Goal: Task Accomplishment & Management: Complete application form

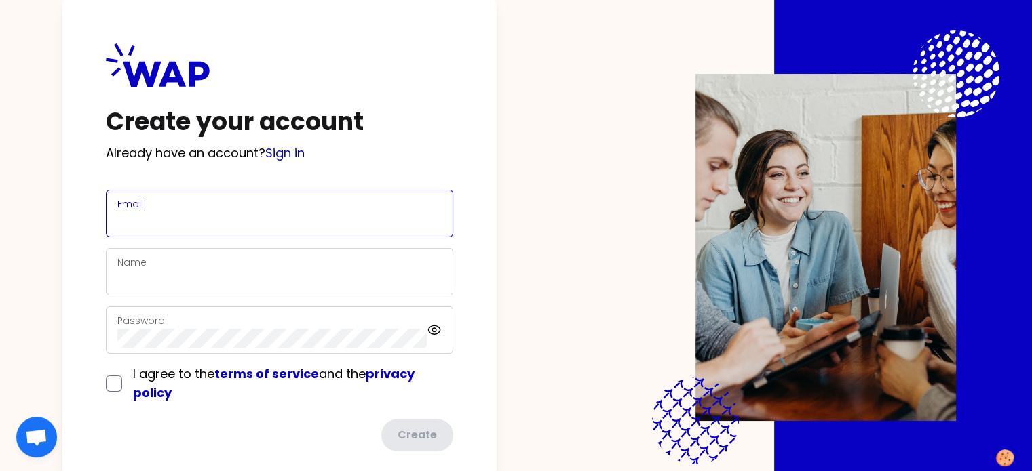
click at [309, 220] on input "Email" at bounding box center [279, 221] width 324 height 19
type input "olivier.chapon@somfy.com"
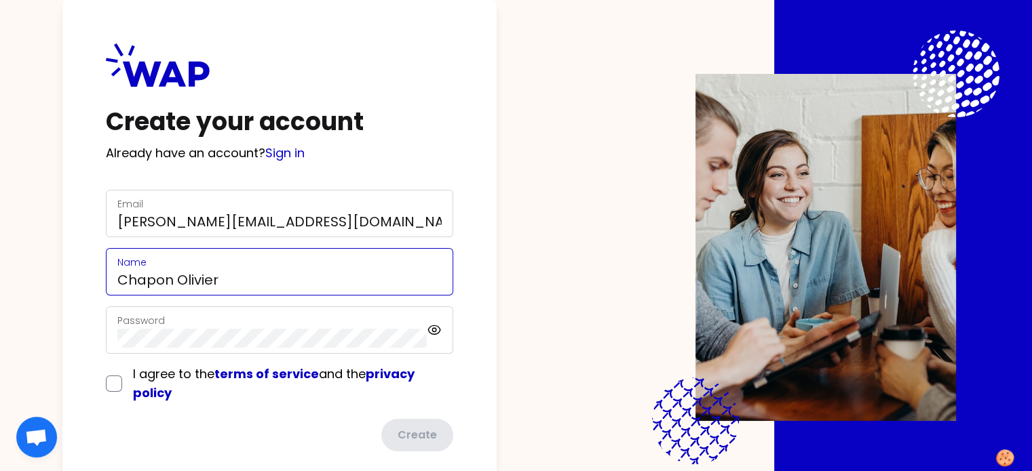
type input "Chapon Olivier"
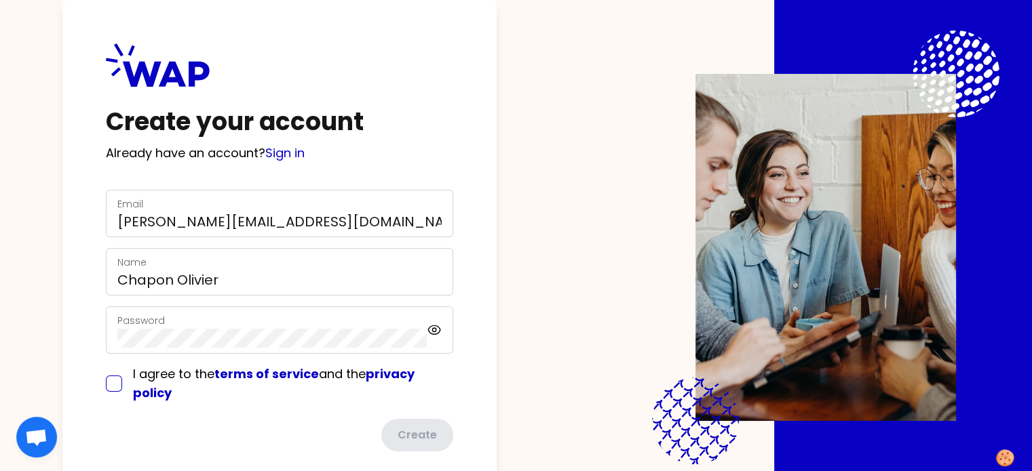
click at [122, 390] on input "checkbox" at bounding box center [114, 384] width 16 height 16
checkbox input "true"
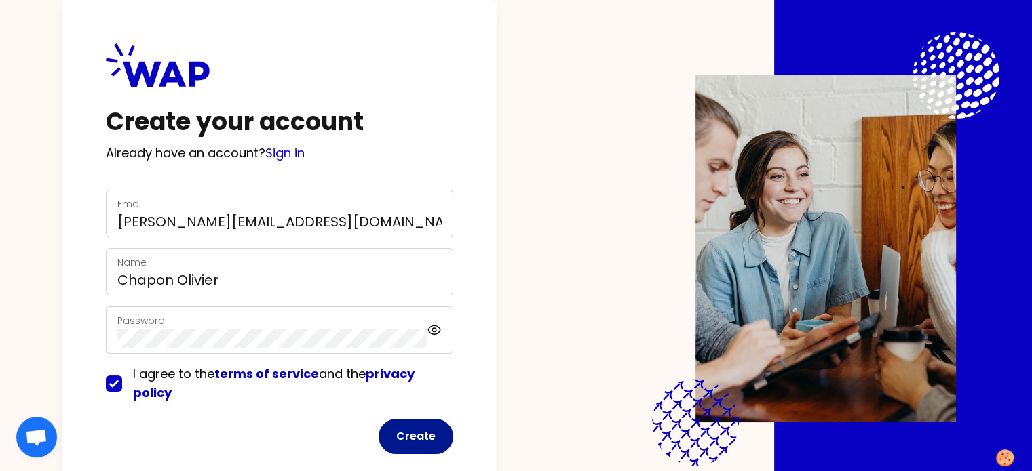
click at [441, 439] on button "Create" at bounding box center [416, 436] width 75 height 35
